Goal: Transaction & Acquisition: Purchase product/service

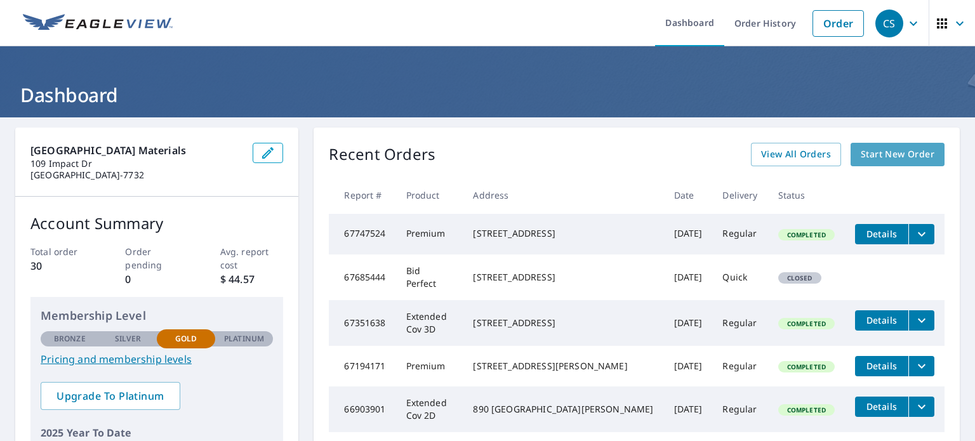
click at [872, 154] on span "Start New Order" at bounding box center [897, 155] width 74 height 16
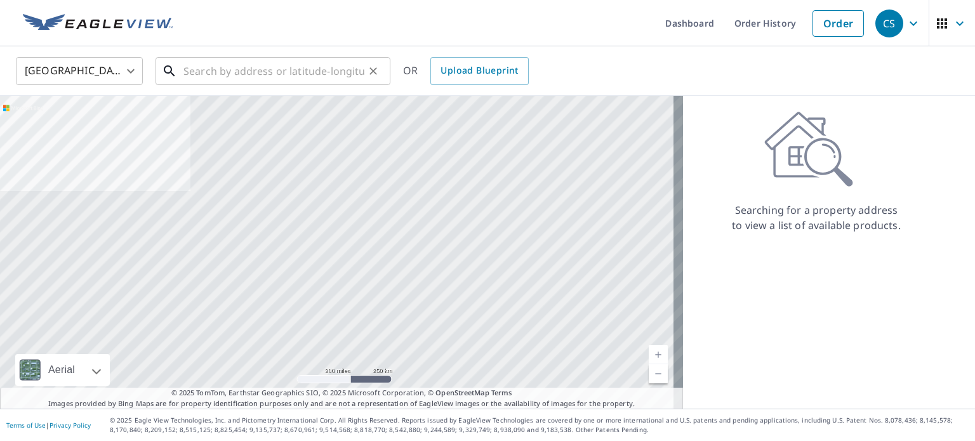
click at [286, 60] on input "text" at bounding box center [273, 71] width 181 height 36
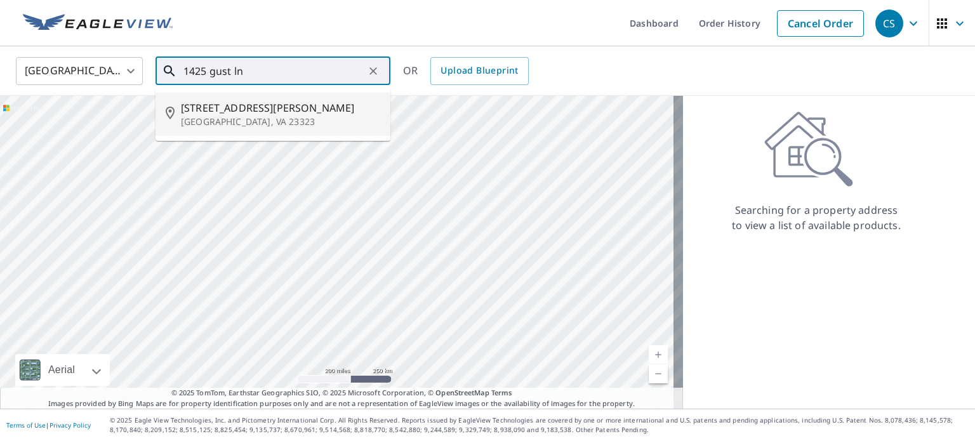
click at [247, 118] on p "[GEOGRAPHIC_DATA], VA 23323" at bounding box center [280, 121] width 199 height 13
type input "[STREET_ADDRESS]"
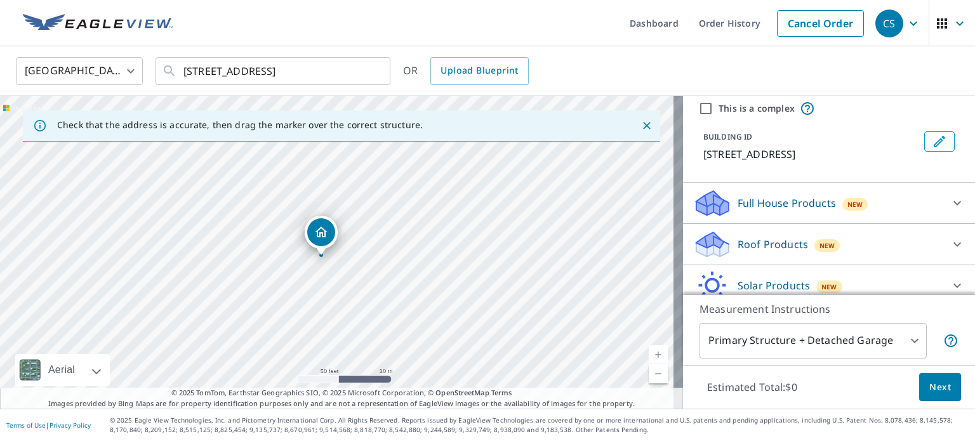
scroll to position [63, 0]
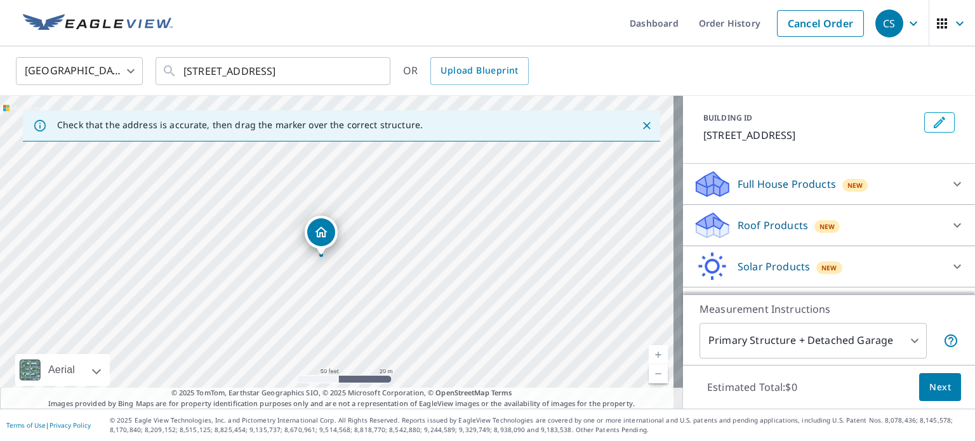
click at [851, 232] on div "Roof Products New" at bounding box center [817, 226] width 249 height 30
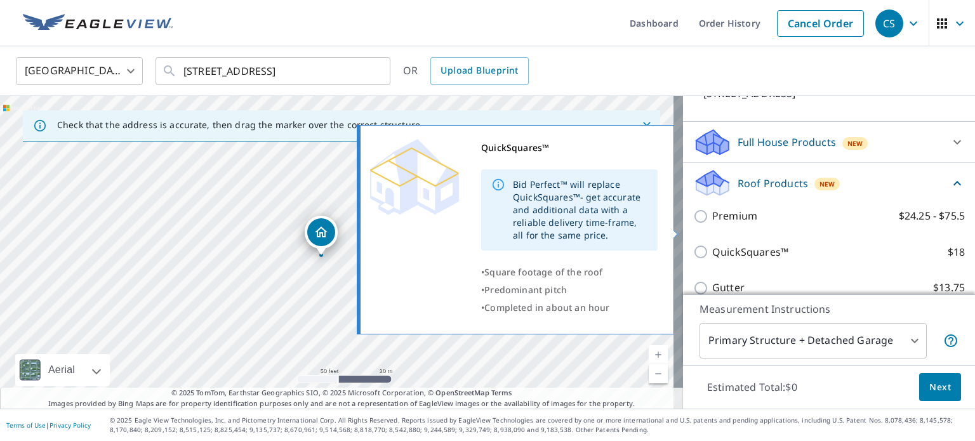
scroll to position [127, 0]
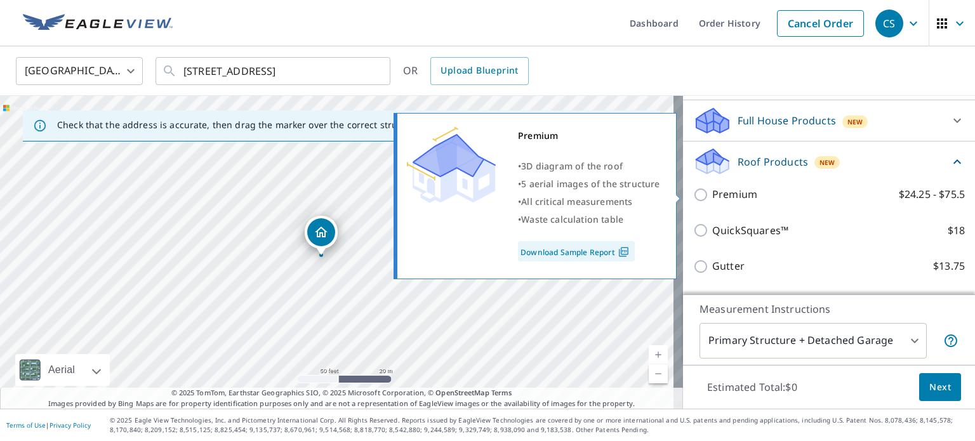
click at [749, 201] on label "Premium $24.25 - $75.5" at bounding box center [838, 195] width 253 height 16
click at [712, 201] on input "Premium $24.25 - $75.5" at bounding box center [702, 194] width 19 height 15
checkbox input "true"
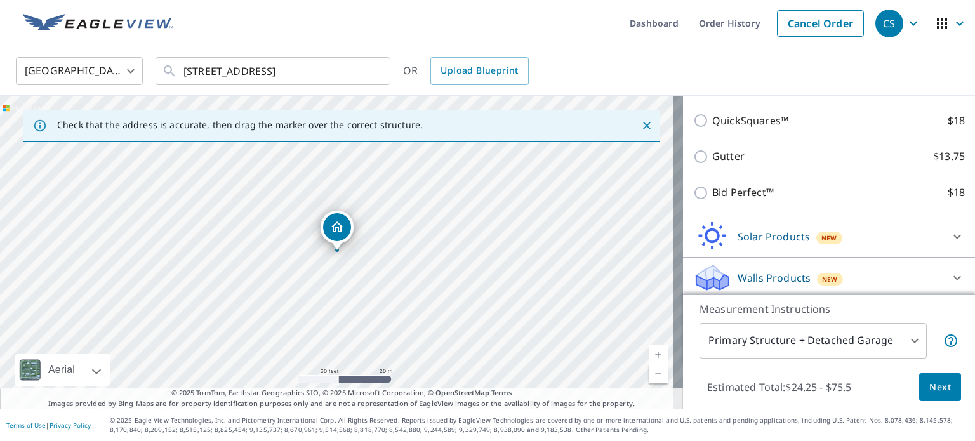
scroll to position [287, 0]
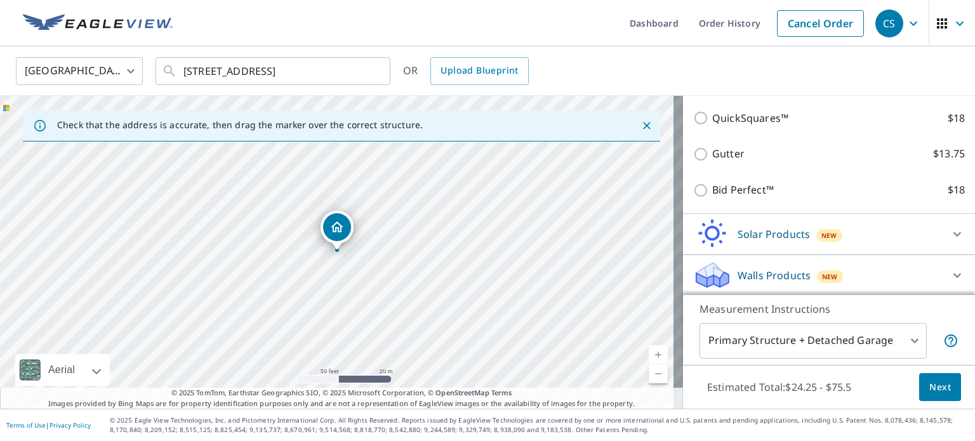
click at [806, 329] on body "CS CS Dashboard Order History Cancel Order CS United States [GEOGRAPHIC_DATA] ​…" at bounding box center [487, 220] width 975 height 441
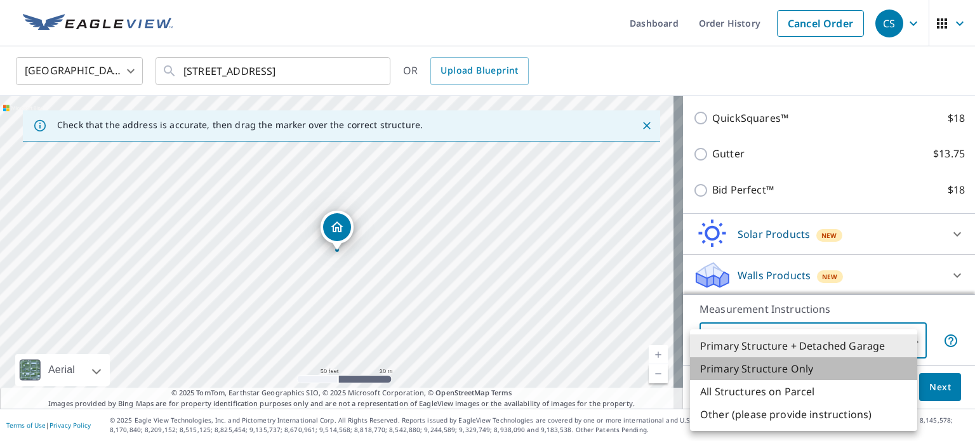
click at [811, 367] on li "Primary Structure Only" at bounding box center [803, 368] width 227 height 23
type input "2"
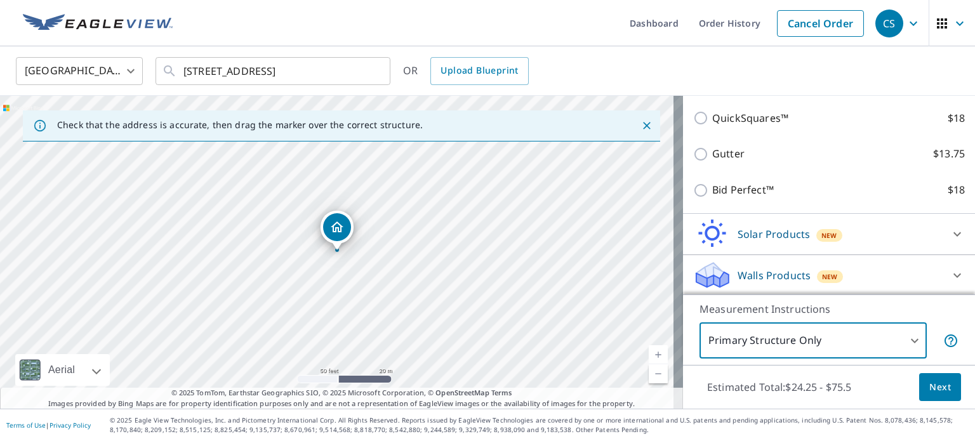
click at [919, 383] on button "Next" at bounding box center [940, 387] width 42 height 29
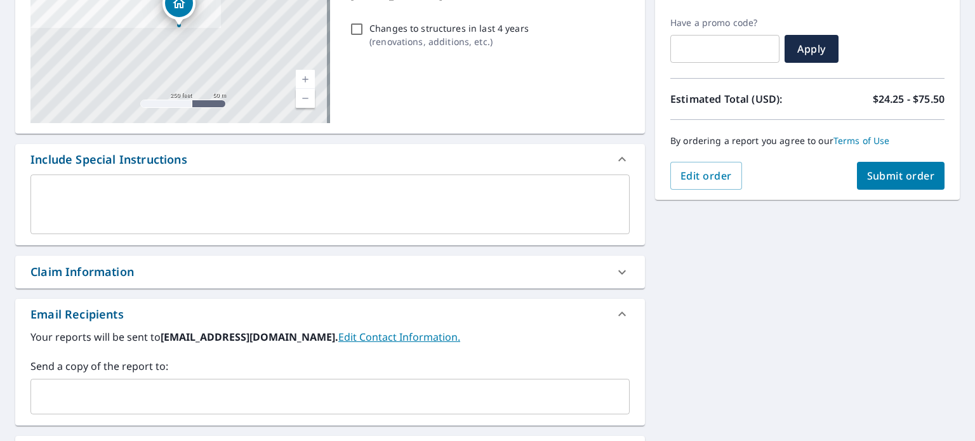
scroll to position [254, 0]
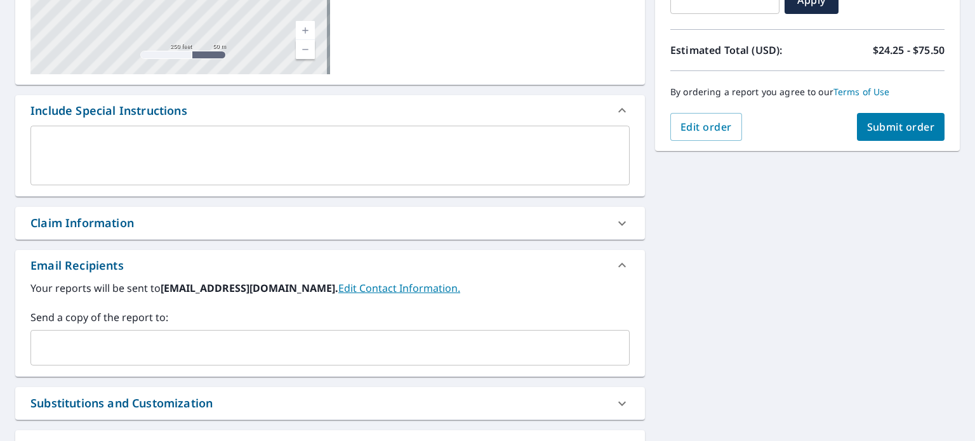
click at [194, 350] on input "text" at bounding box center [320, 348] width 568 height 24
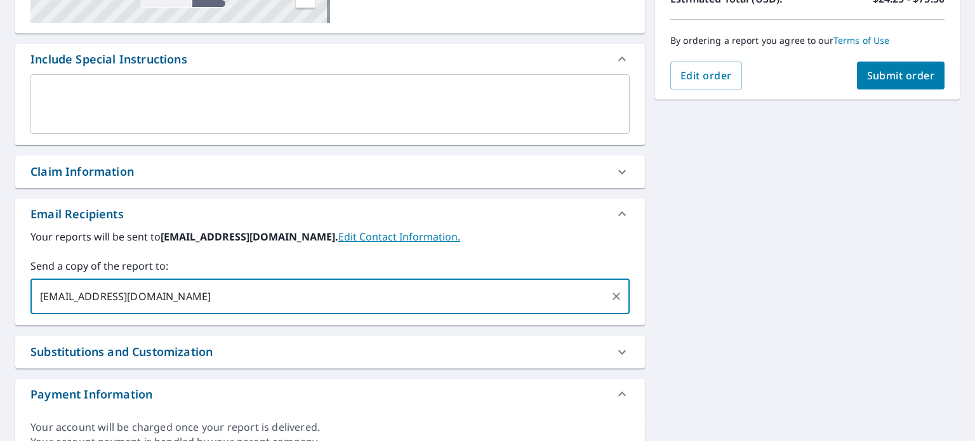
scroll to position [239, 0]
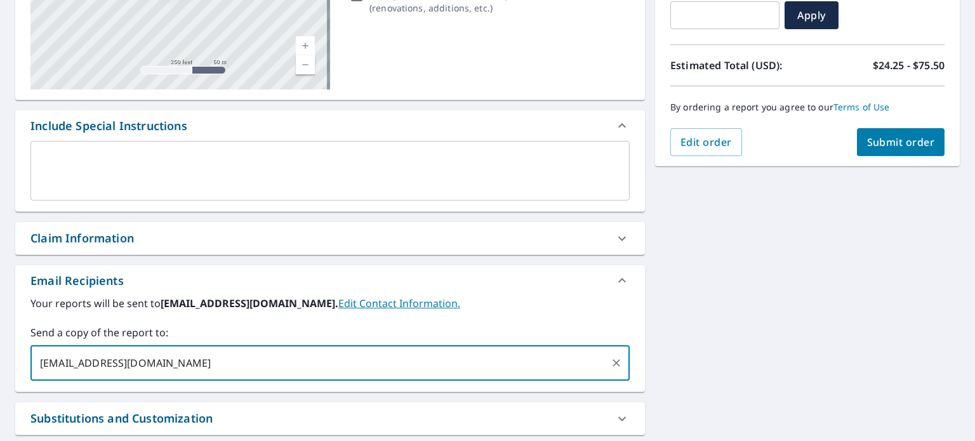
type input "[EMAIL_ADDRESS][DOMAIN_NAME]"
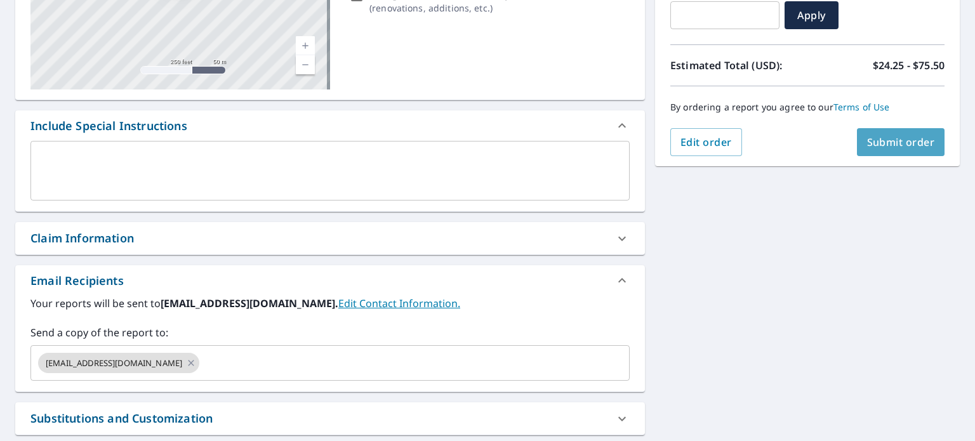
click at [905, 138] on span "Submit order" at bounding box center [901, 142] width 68 height 14
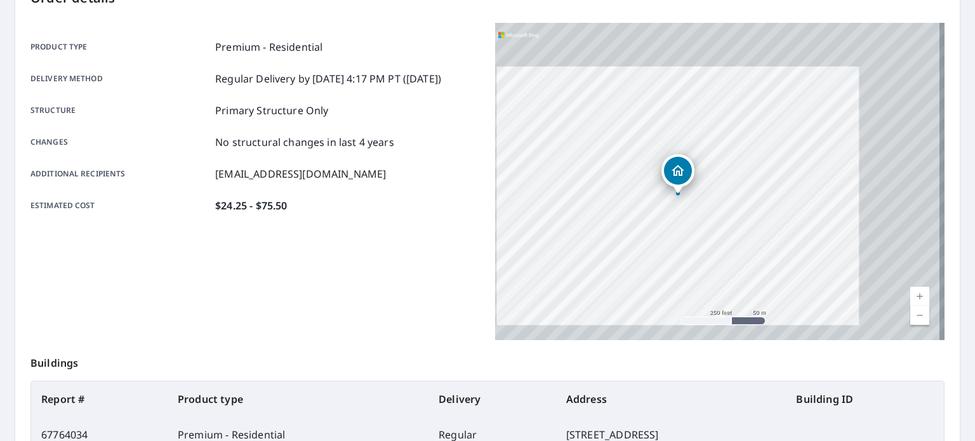
scroll to position [305, 0]
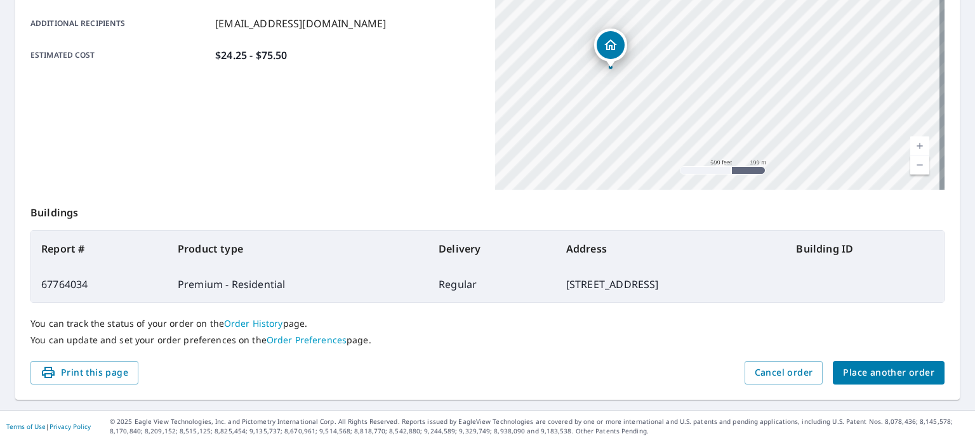
click at [858, 376] on span "Place another order" at bounding box center [888, 373] width 91 height 16
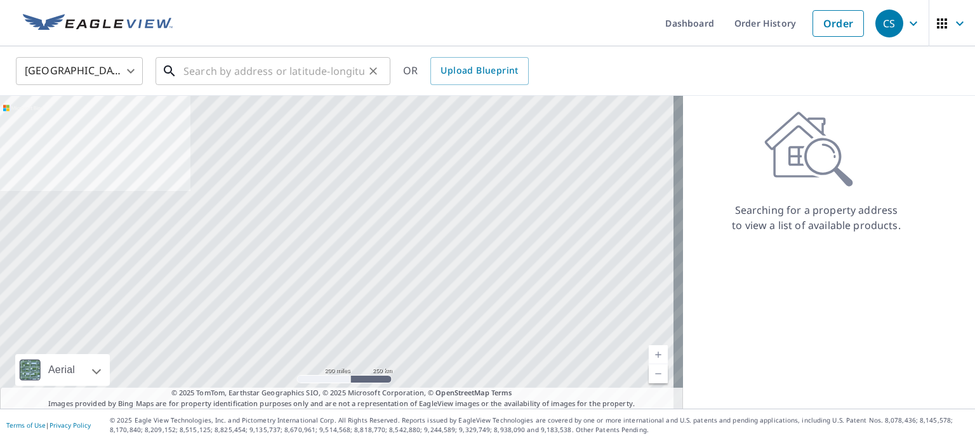
click at [213, 76] on input "text" at bounding box center [273, 71] width 181 height 36
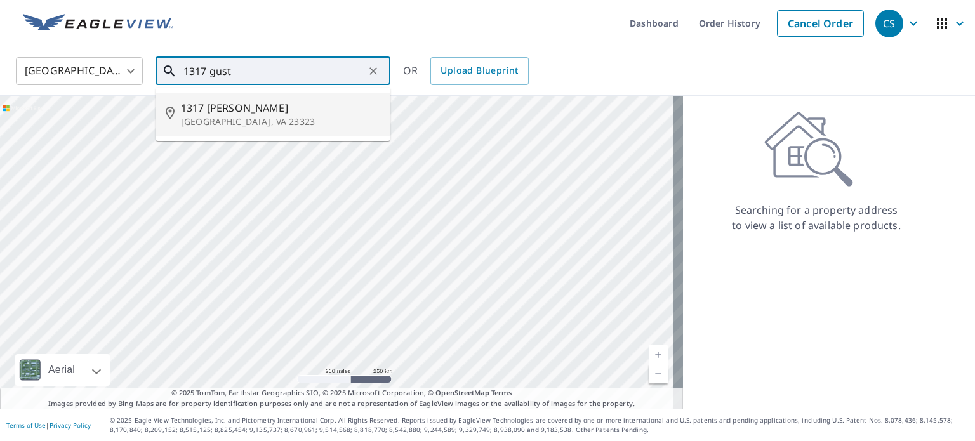
click at [265, 129] on li "1317 Gust Ln Chesapeake, VA 23323" at bounding box center [272, 114] width 235 height 43
type input "1317 Gust Ln Chesapeake, VA 23323"
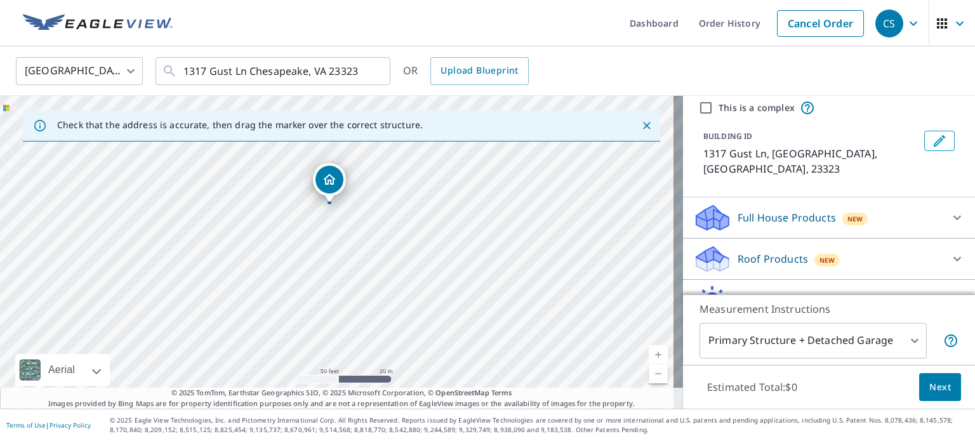
scroll to position [63, 0]
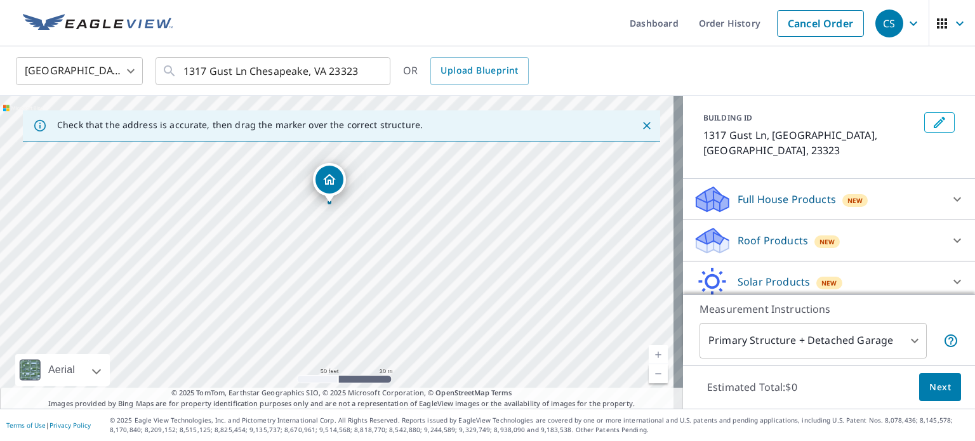
click at [802, 192] on p "Full House Products" at bounding box center [786, 199] width 98 height 15
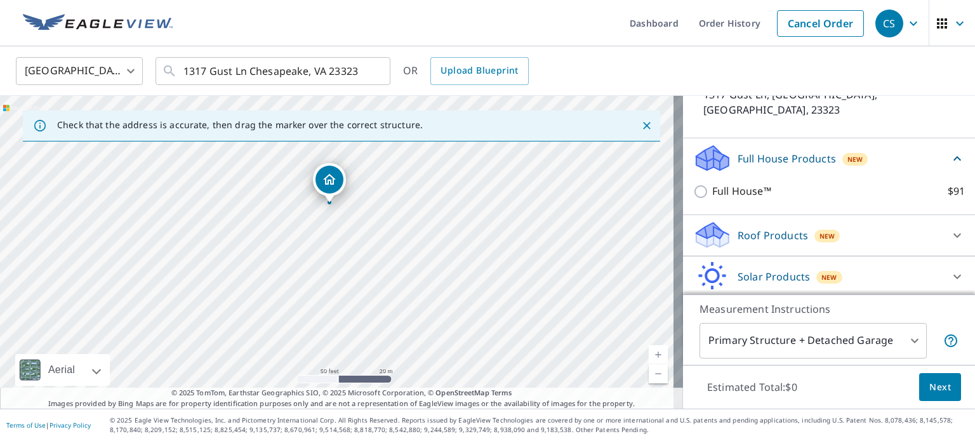
scroll to position [127, 0]
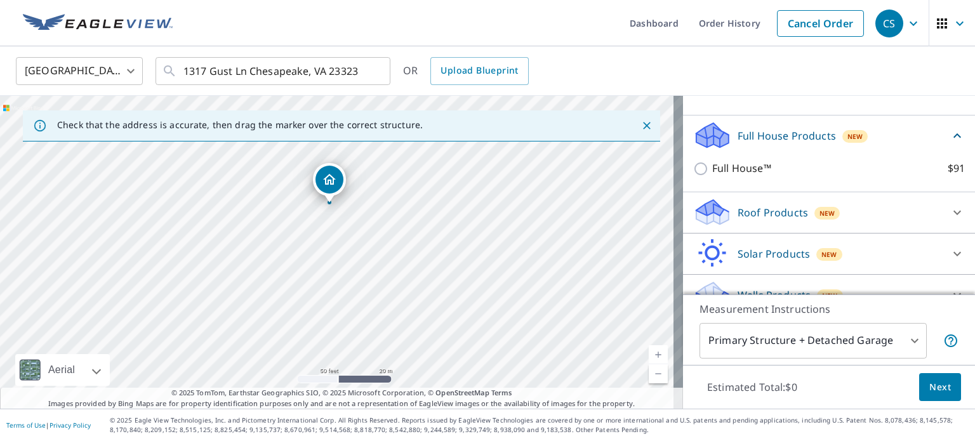
click at [780, 205] on div "Roof Products New" at bounding box center [817, 212] width 249 height 30
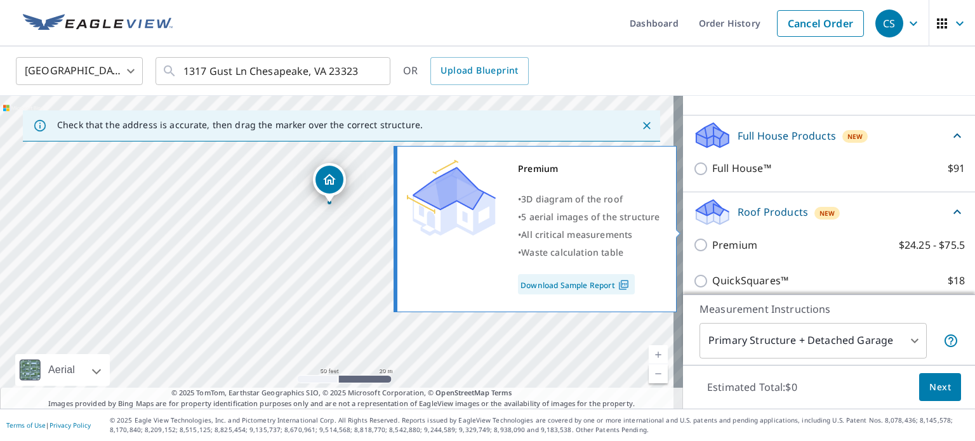
click at [747, 237] on label "Premium $24.25 - $75.5" at bounding box center [838, 245] width 253 height 16
click at [712, 237] on input "Premium $24.25 - $75.5" at bounding box center [702, 244] width 19 height 15
checkbox input "true"
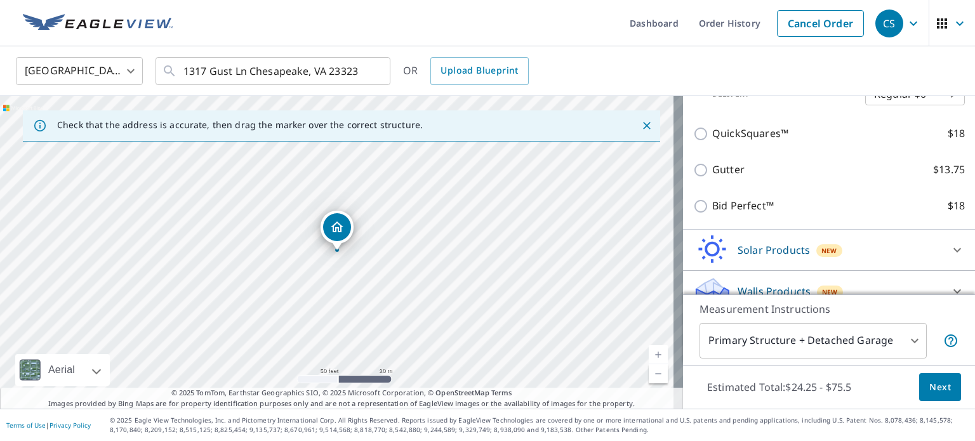
scroll to position [322, 0]
click at [832, 344] on body "CS CS Dashboard Order History Cancel Order CS United States US ​ [STREET_ADDRES…" at bounding box center [487, 220] width 975 height 441
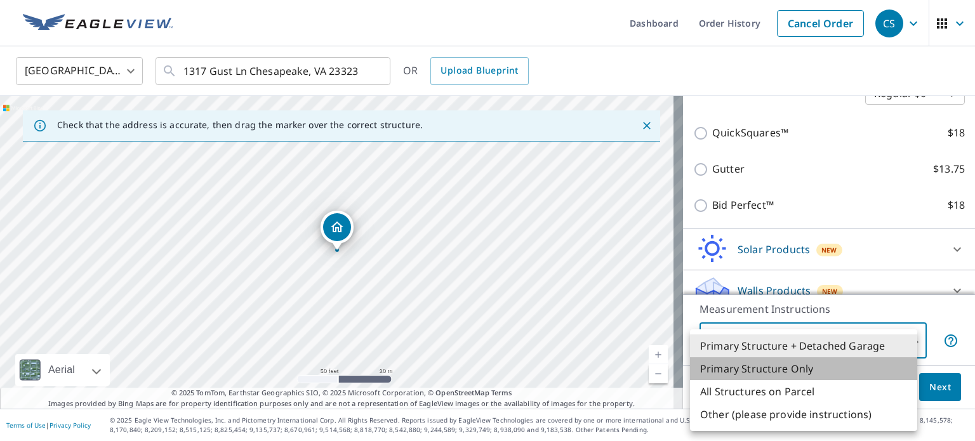
click at [797, 369] on li "Primary Structure Only" at bounding box center [803, 368] width 227 height 23
type input "2"
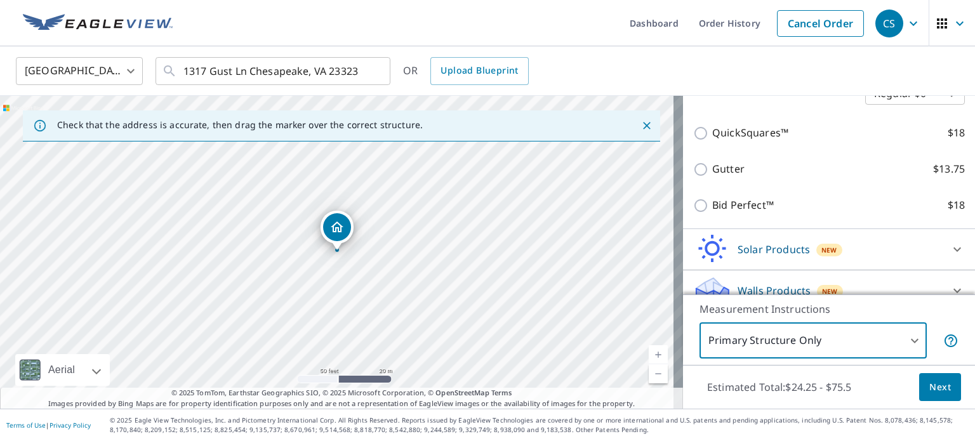
click at [929, 394] on span "Next" at bounding box center [940, 387] width 22 height 16
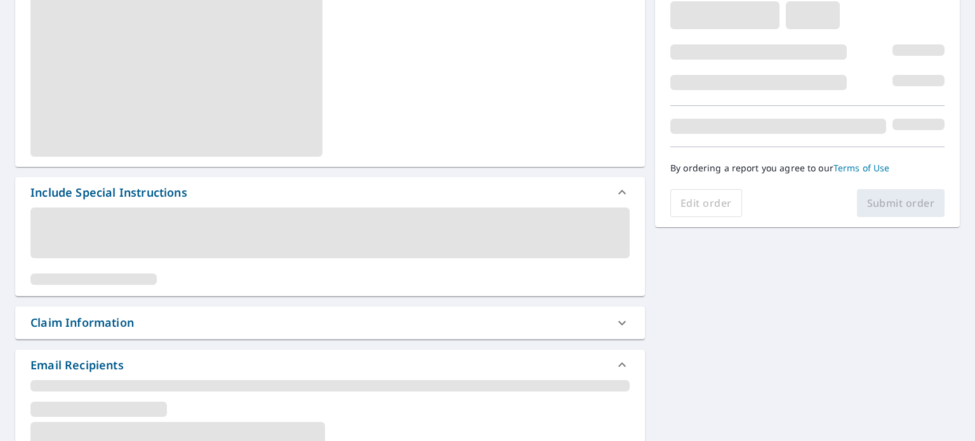
scroll to position [317, 0]
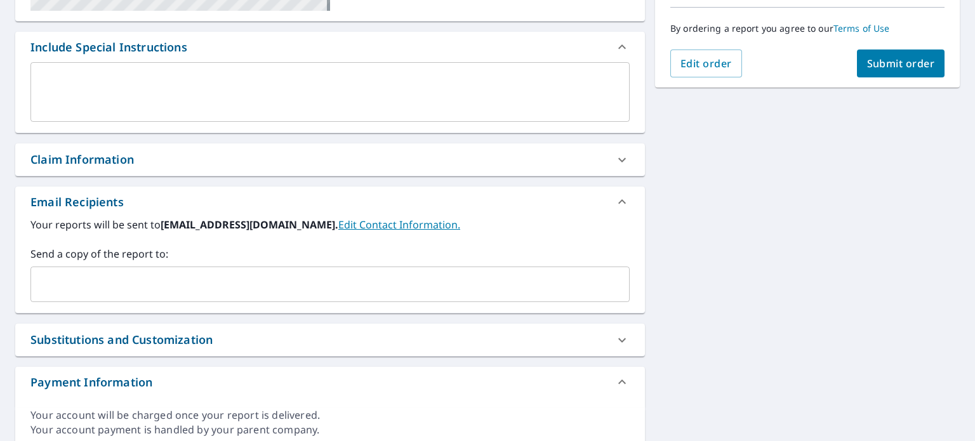
click at [154, 282] on input "text" at bounding box center [320, 284] width 568 height 24
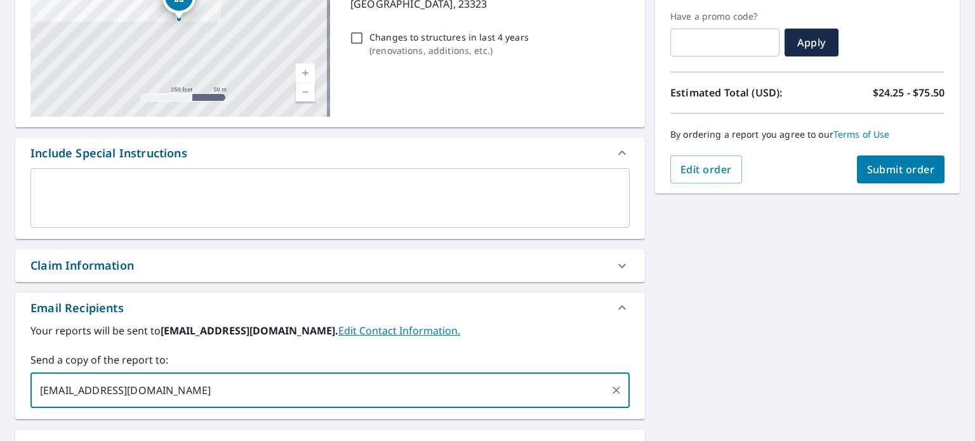
scroll to position [175, 0]
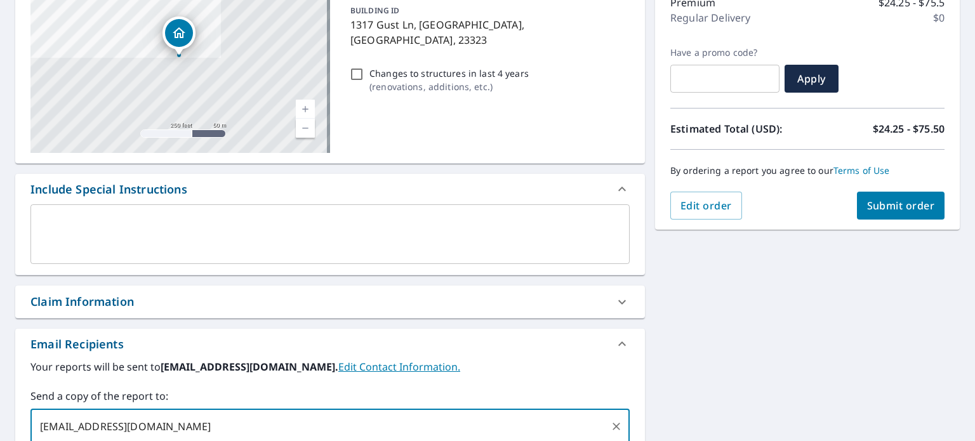
type input "[EMAIL_ADDRESS][DOMAIN_NAME]"
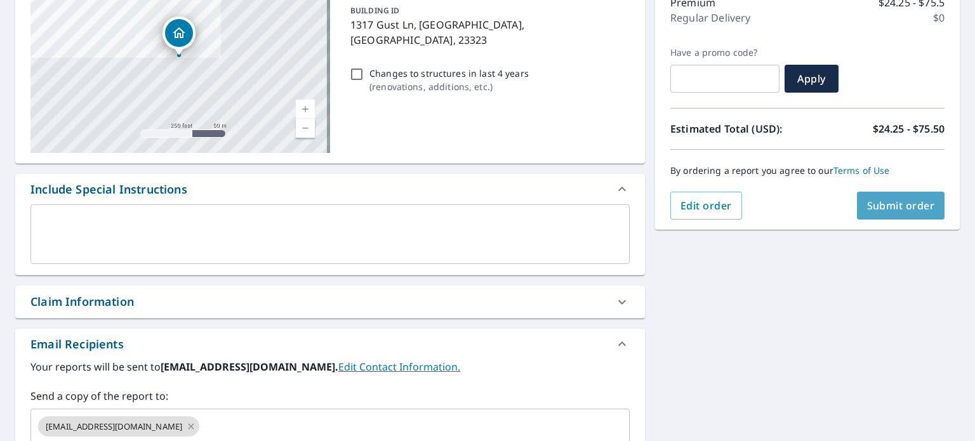
click at [862, 219] on button "Submit order" at bounding box center [901, 206] width 88 height 28
